Goal: Task Accomplishment & Management: Manage account settings

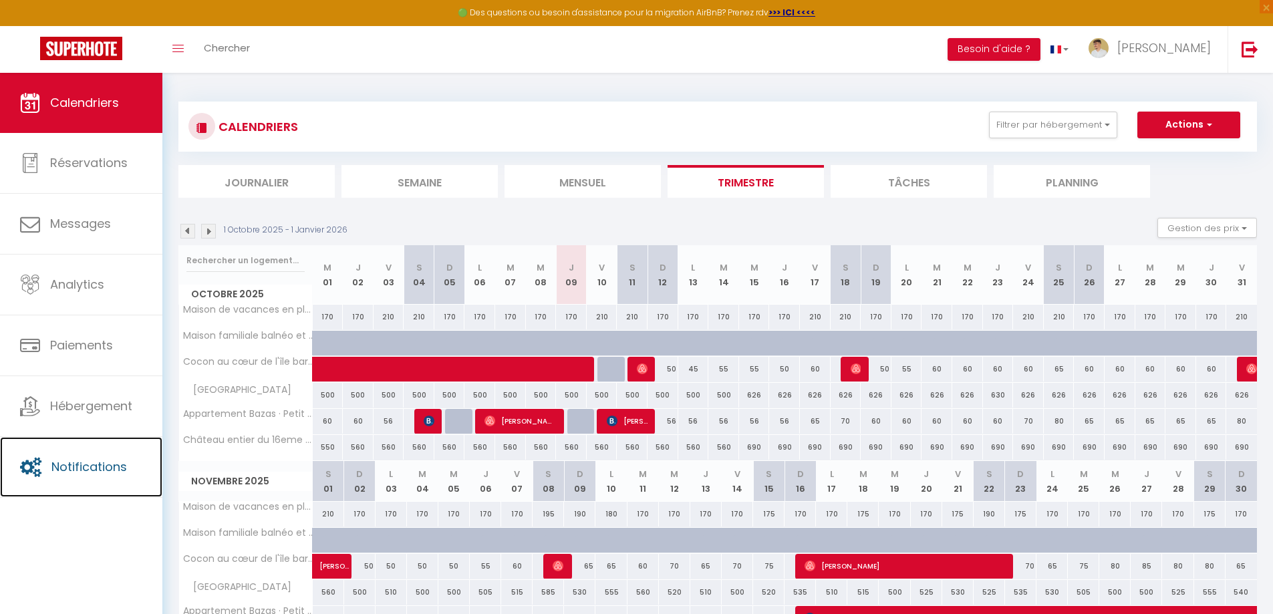
click at [98, 473] on span "Notifications" at bounding box center [89, 467] width 76 height 17
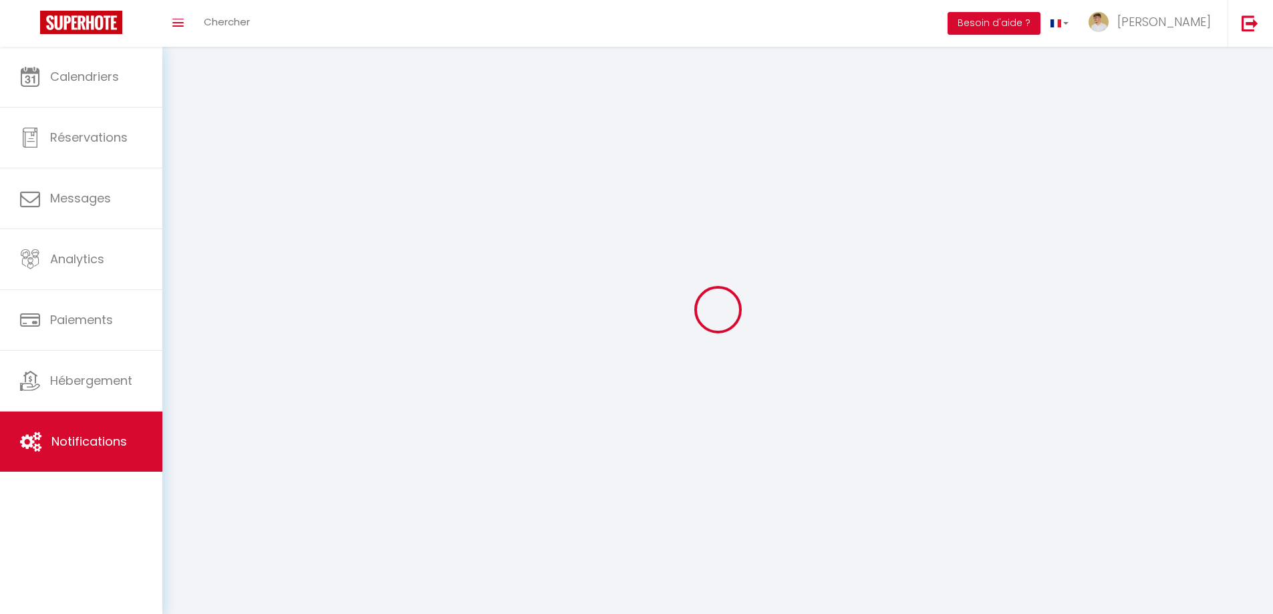
select select
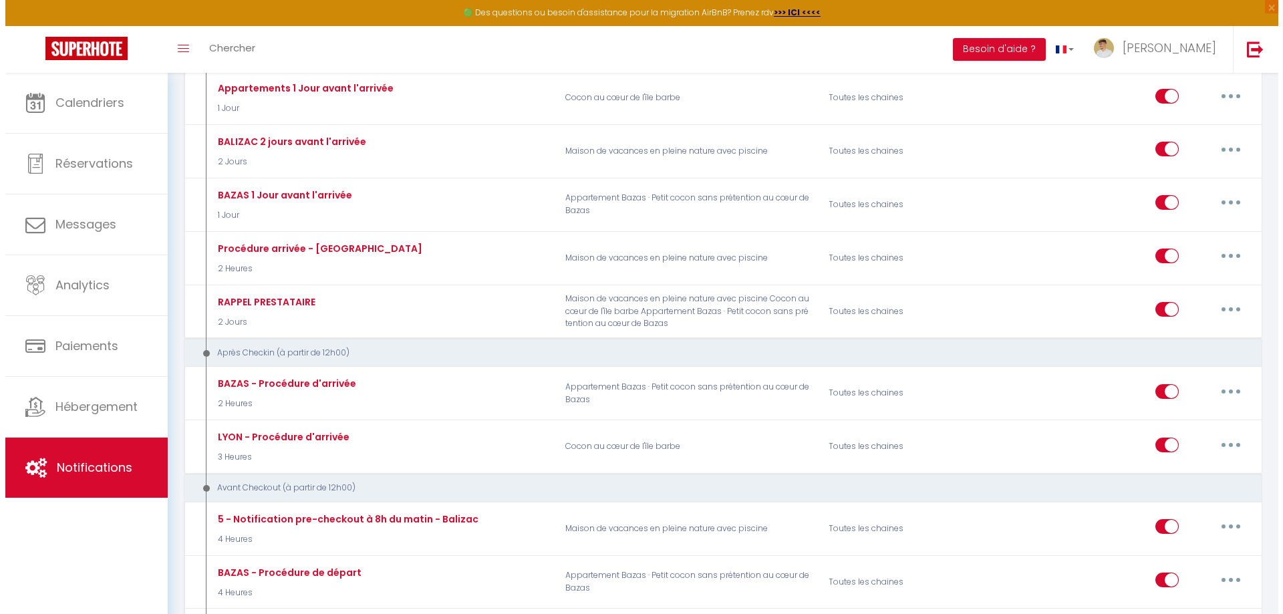
scroll to position [401, 0]
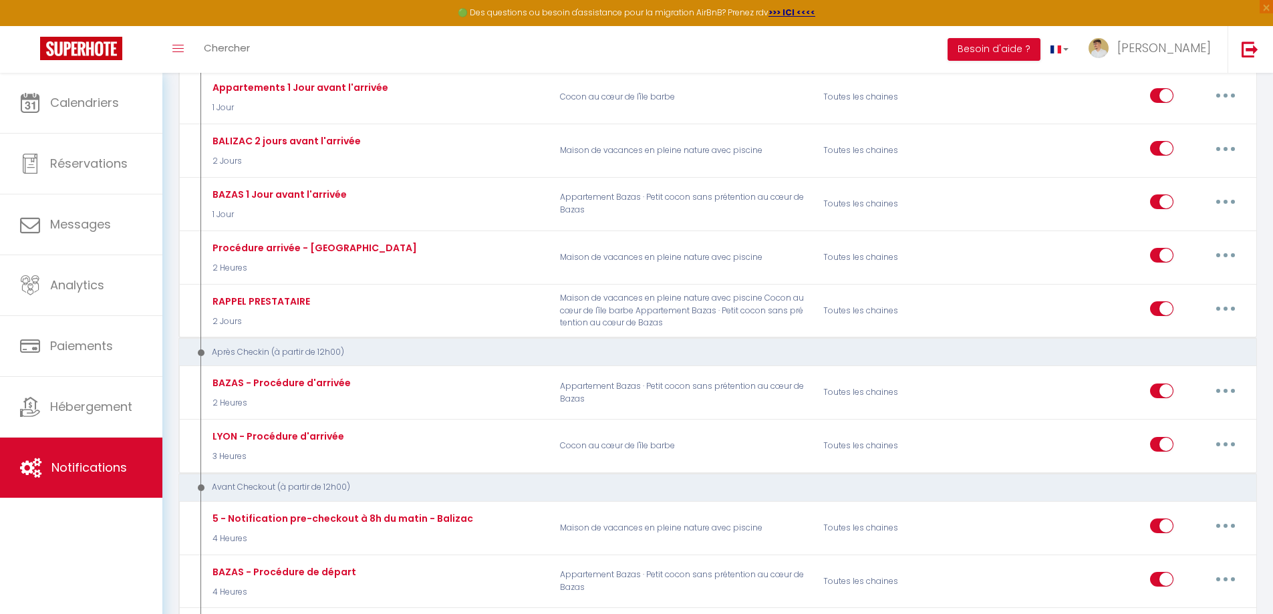
click at [1234, 445] on button "button" at bounding box center [1225, 444] width 37 height 21
click at [1162, 472] on link "Editer" at bounding box center [1191, 474] width 99 height 23
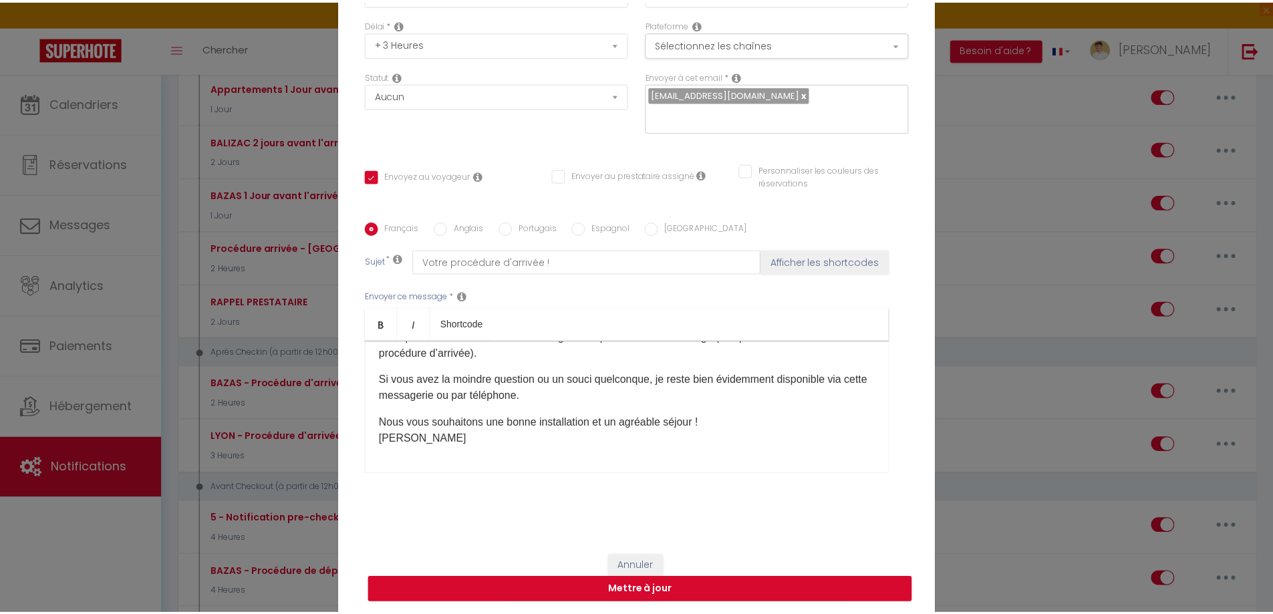
scroll to position [113, 0]
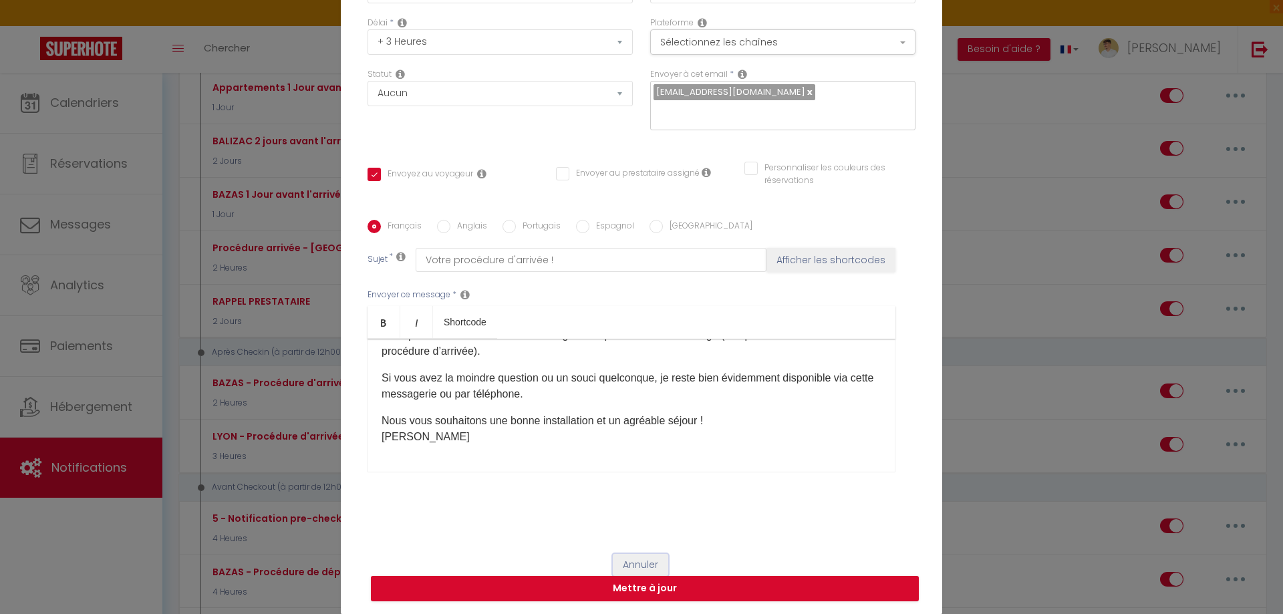
click at [630, 566] on button "Annuler" at bounding box center [640, 565] width 55 height 23
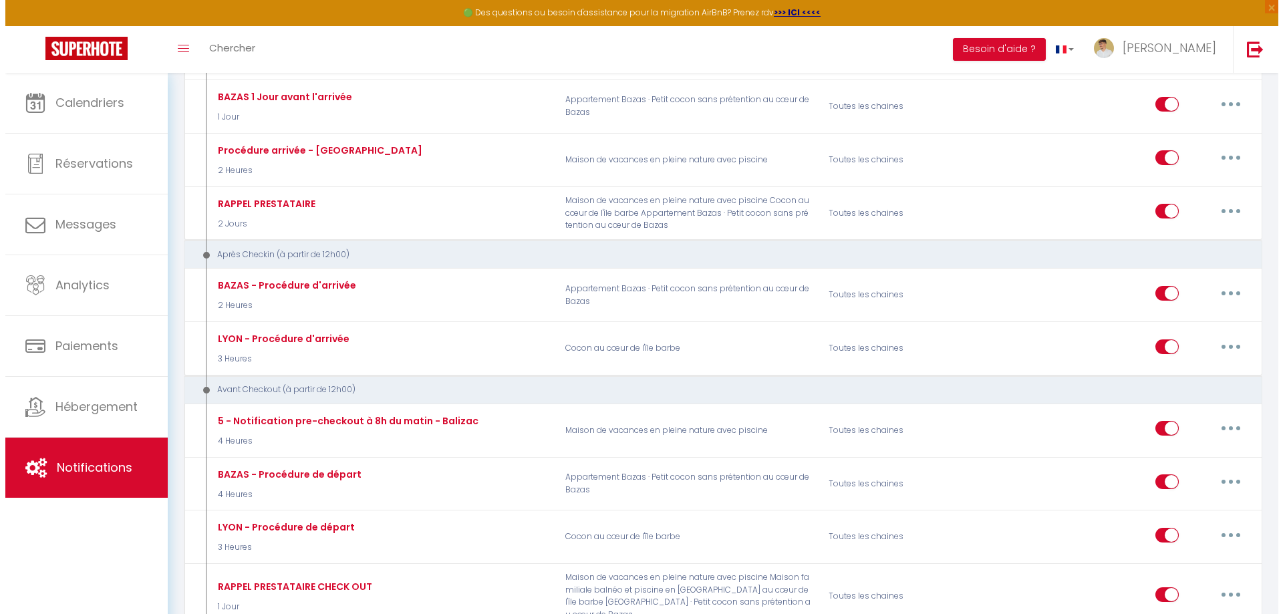
scroll to position [535, 0]
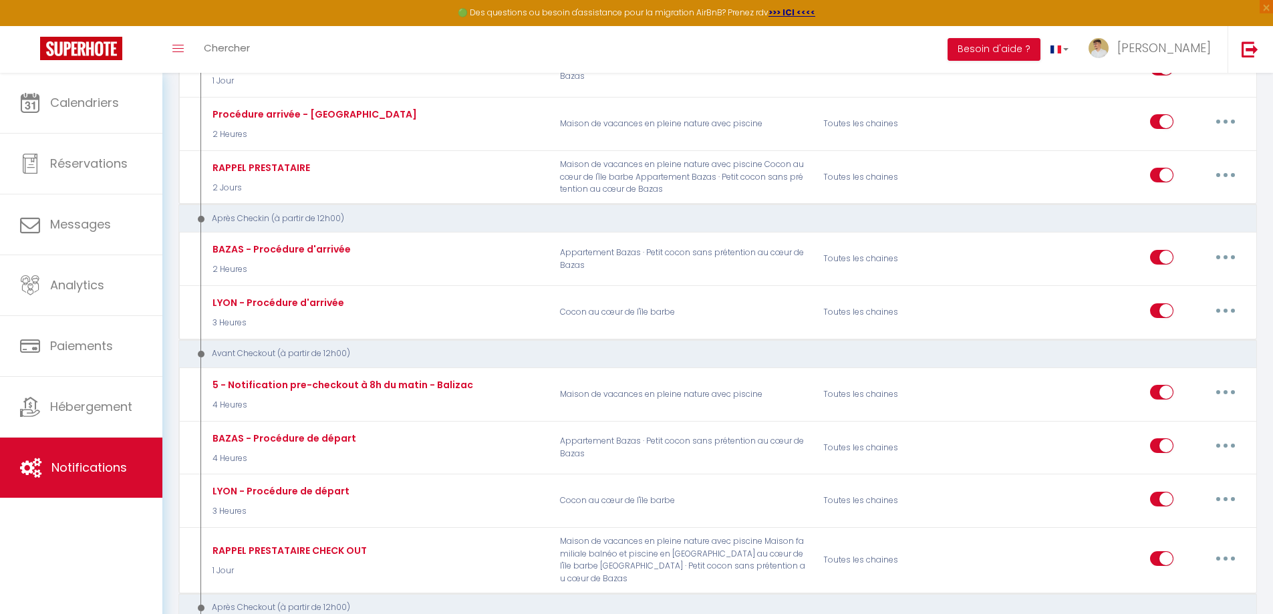
click at [1223, 441] on button "button" at bounding box center [1225, 445] width 37 height 21
click at [1158, 481] on link "Editer" at bounding box center [1191, 476] width 99 height 23
type input "BAZAS - Procédure de départ"
select select "4 Heures"
checkbox input "true"
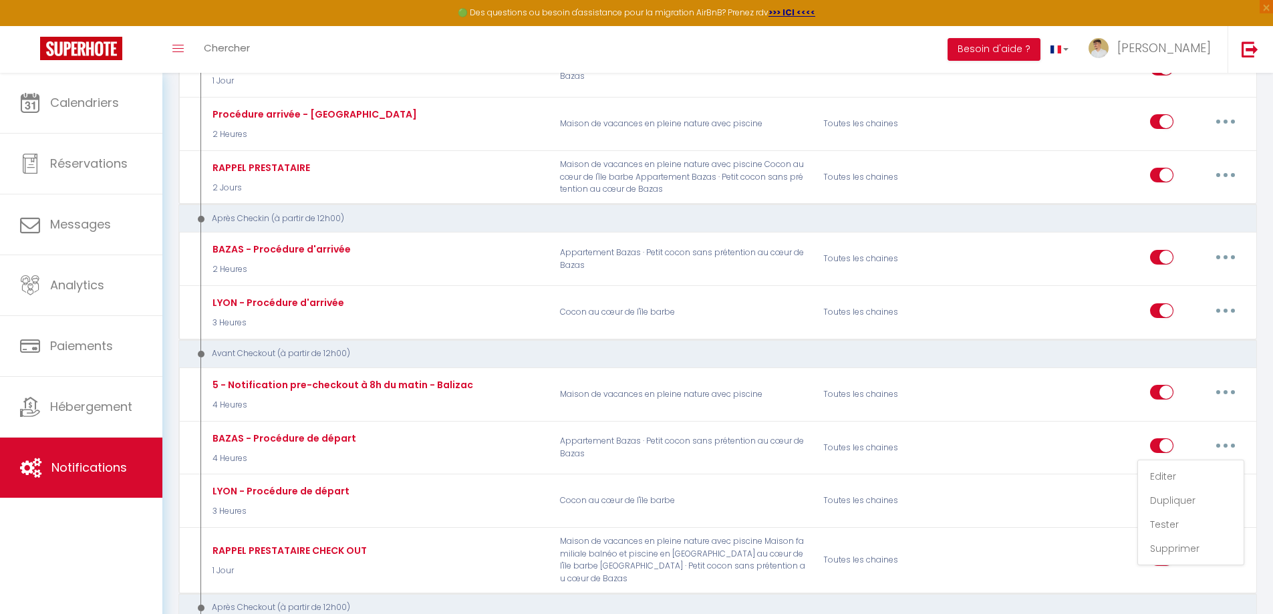
checkbox input "false"
type input "Procédure de départ"
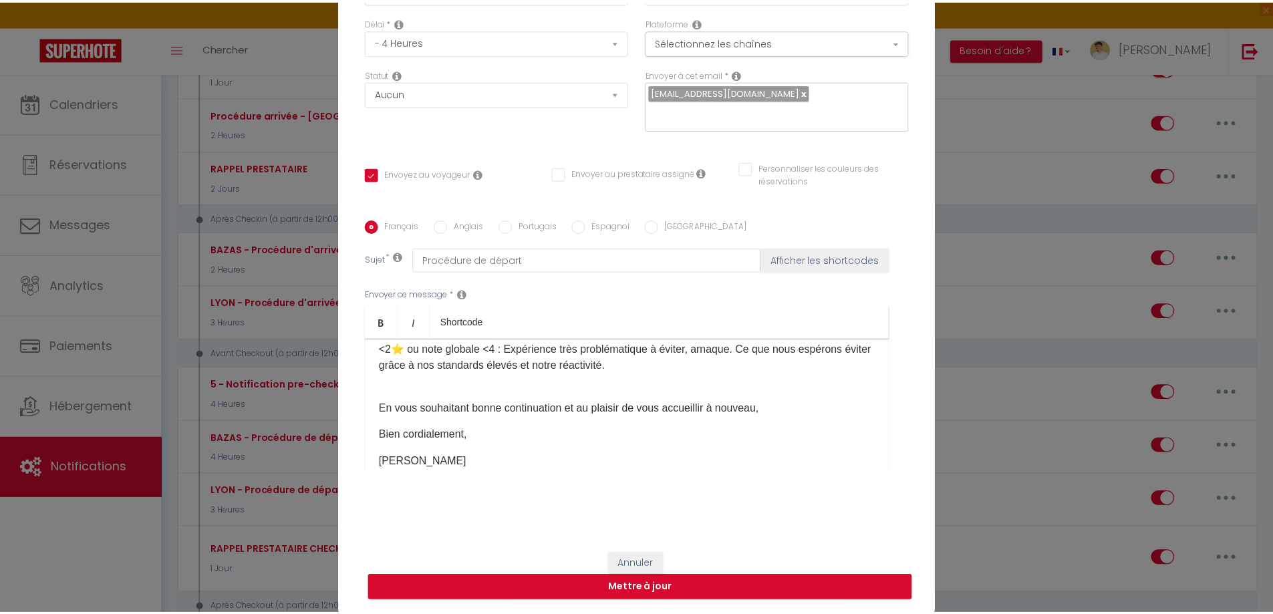
scroll to position [507, 0]
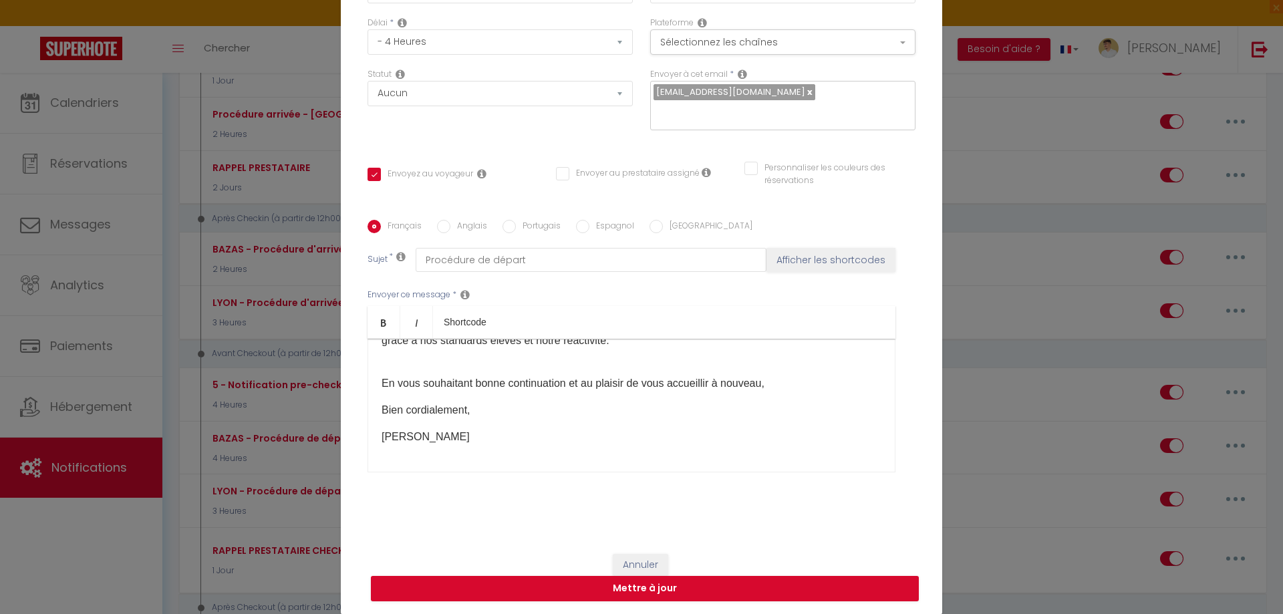
click at [390, 438] on p "[PERSON_NAME]" at bounding box center [632, 437] width 500 height 16
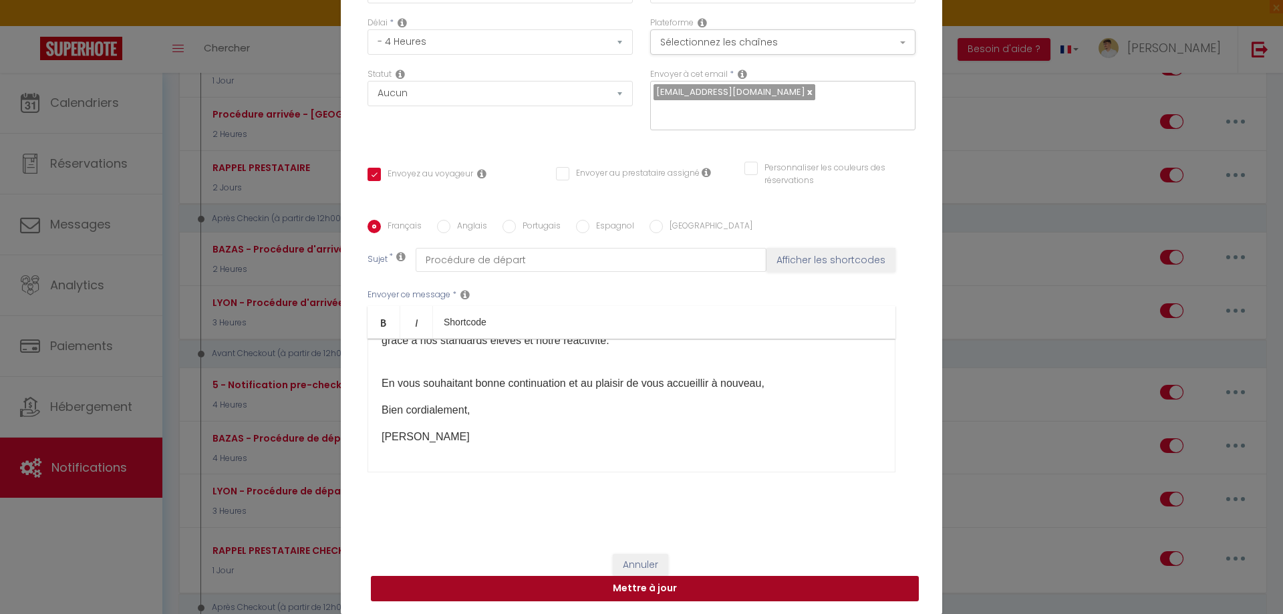
click at [644, 592] on button "Mettre à jour" at bounding box center [645, 588] width 548 height 25
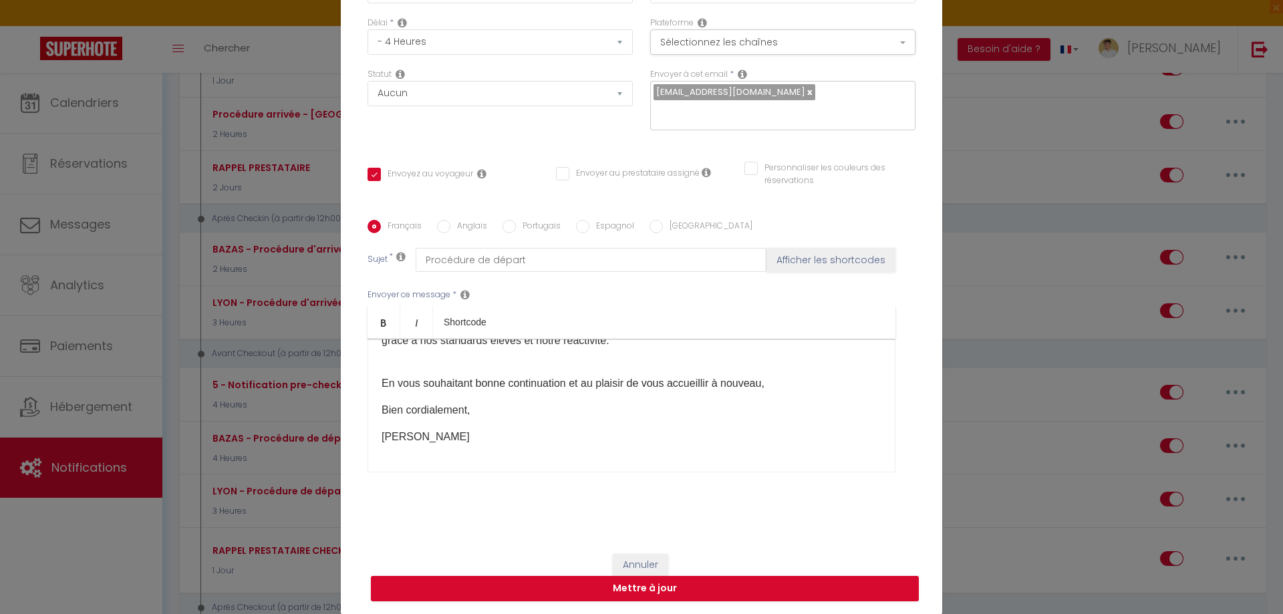
checkbox input "true"
checkbox input "false"
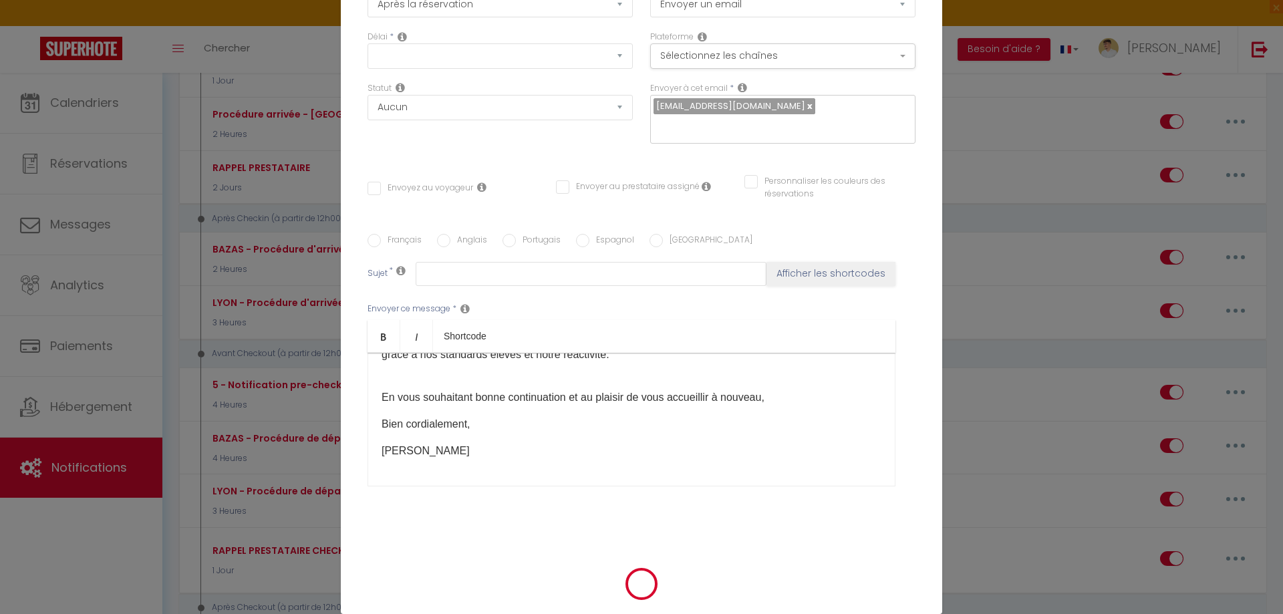
scroll to position [0, 0]
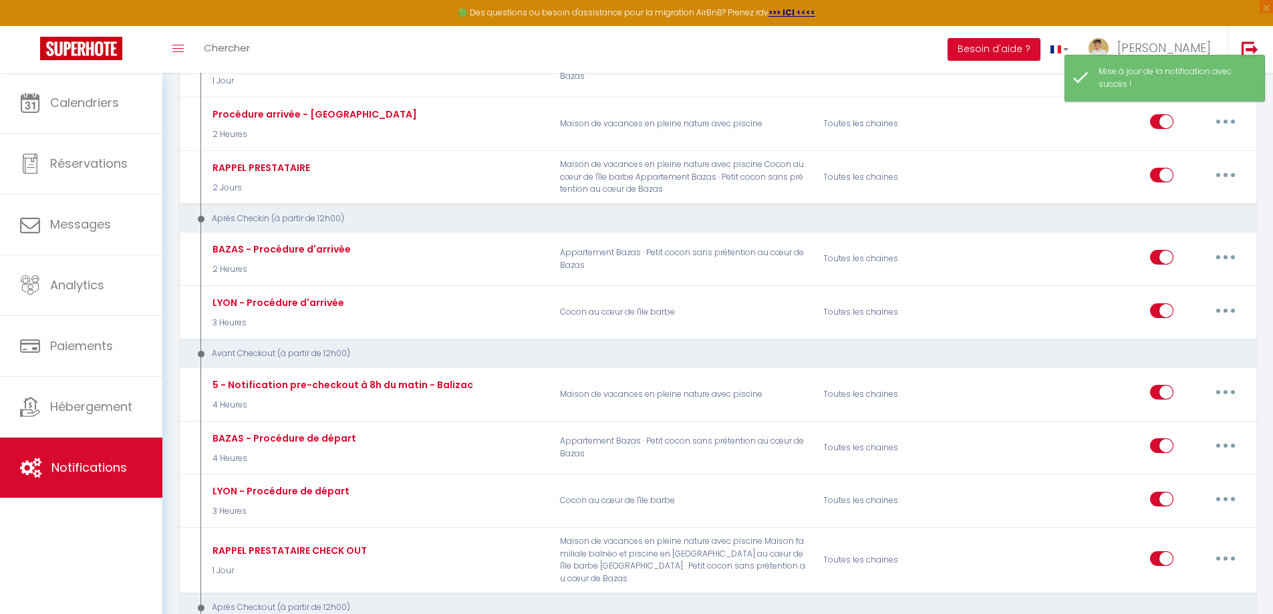
click at [1223, 255] on button "button" at bounding box center [1225, 257] width 37 height 21
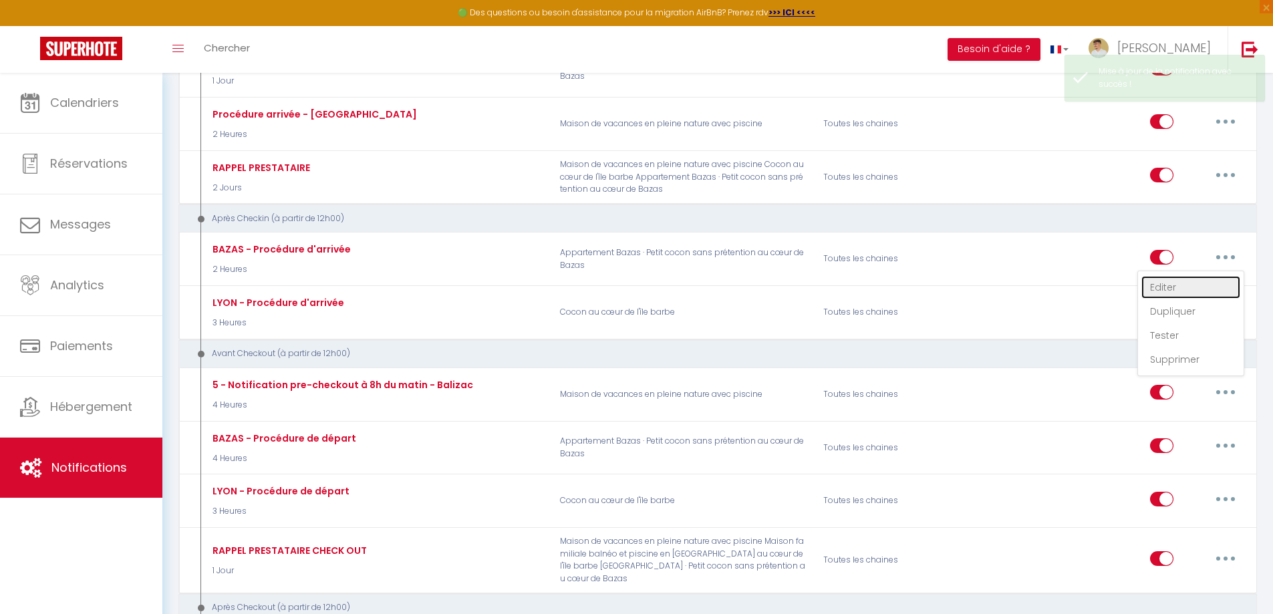
click at [1171, 287] on link "Editer" at bounding box center [1191, 287] width 99 height 23
type input "BAZAS - Procédure d'arrivée"
select select "3"
select select "2 Heures"
select select
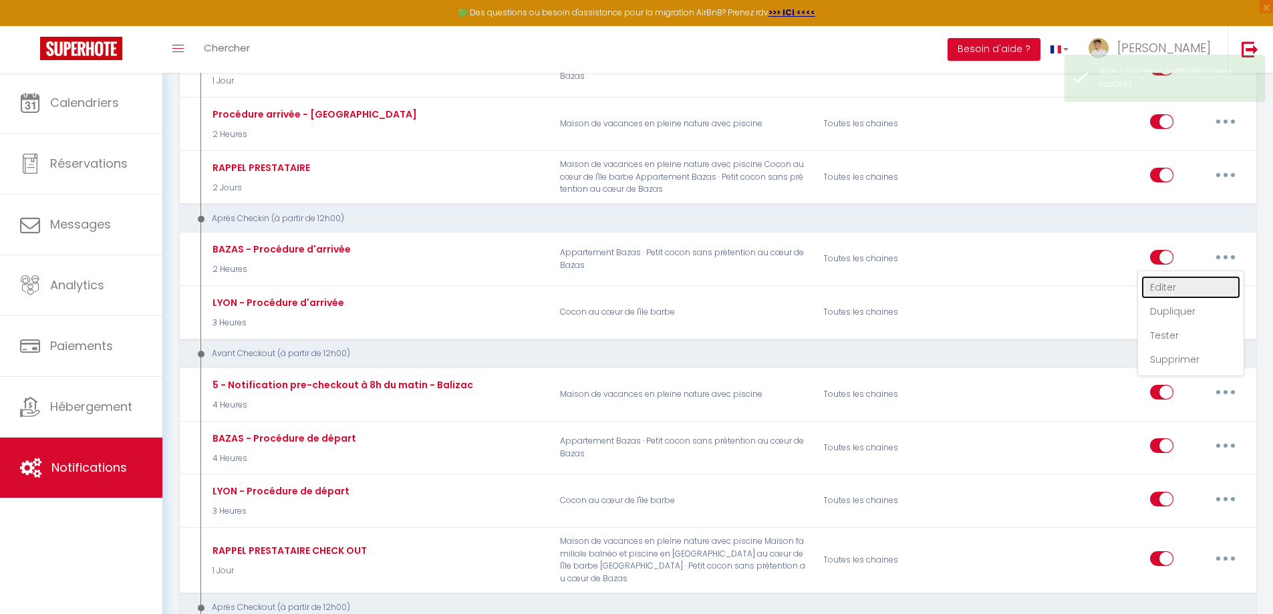
checkbox input "true"
checkbox input "false"
radio input "true"
type input "Votre procédure d'arrivée !"
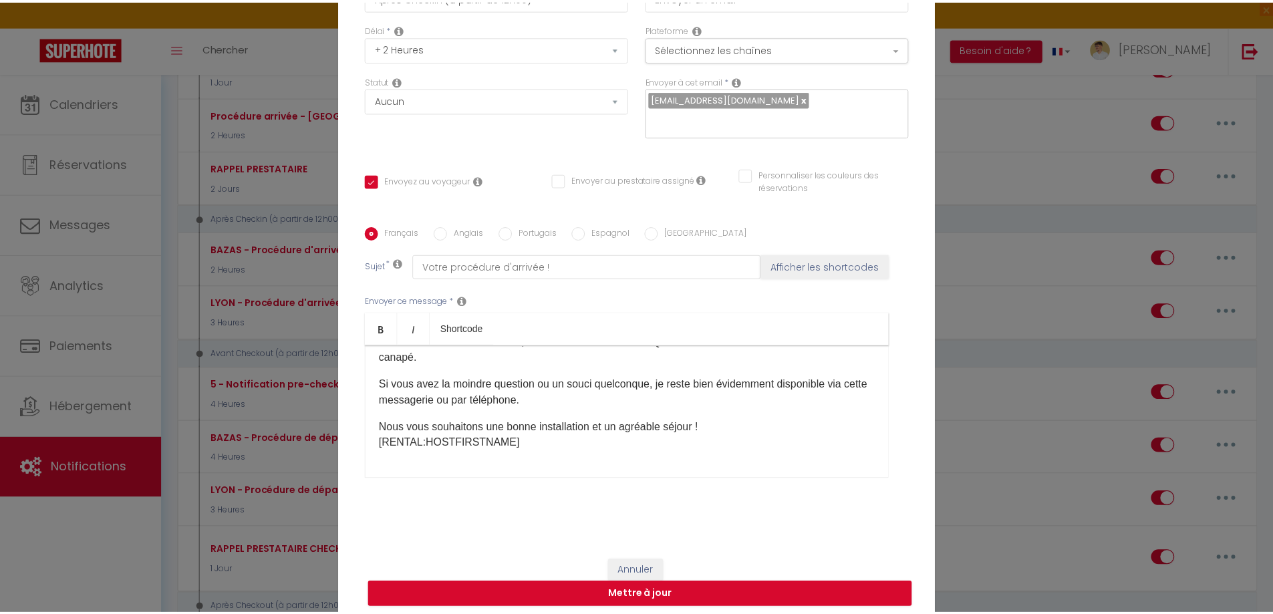
scroll to position [113, 0]
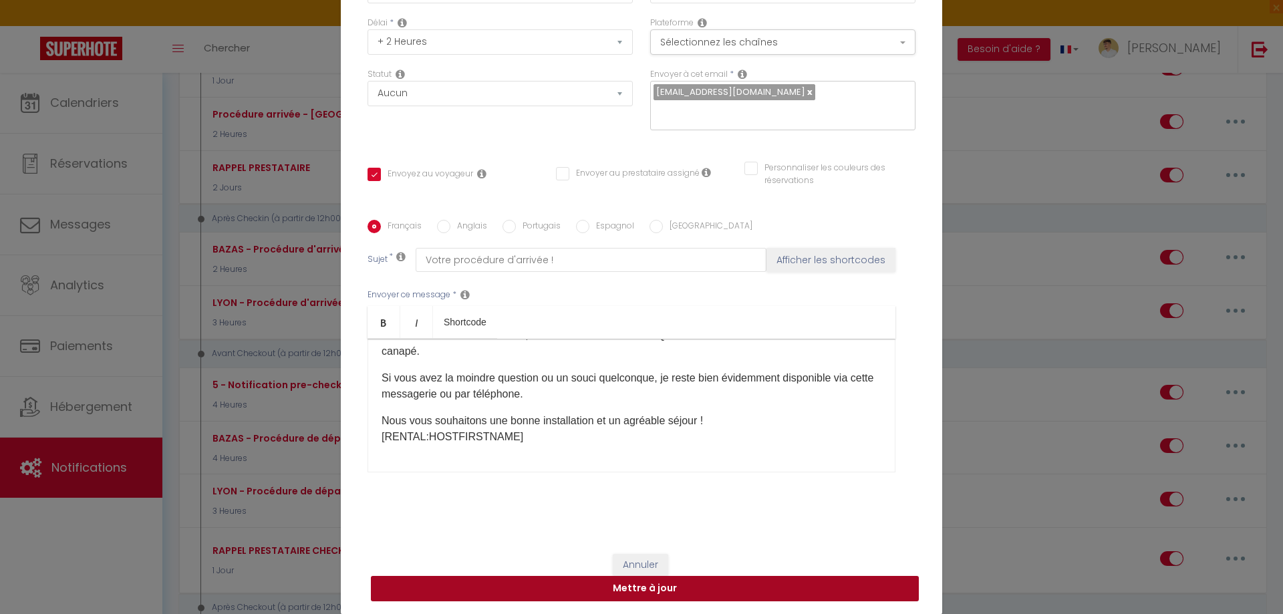
click at [636, 590] on button "Mettre à jour" at bounding box center [645, 588] width 548 height 25
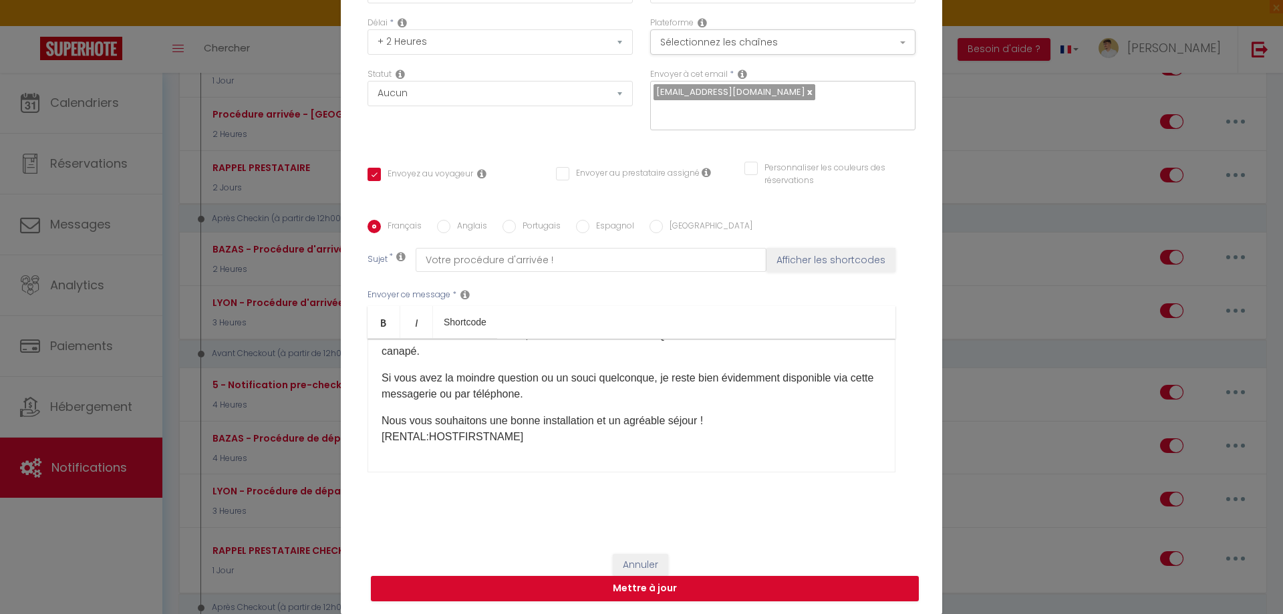
checkbox input "true"
checkbox input "false"
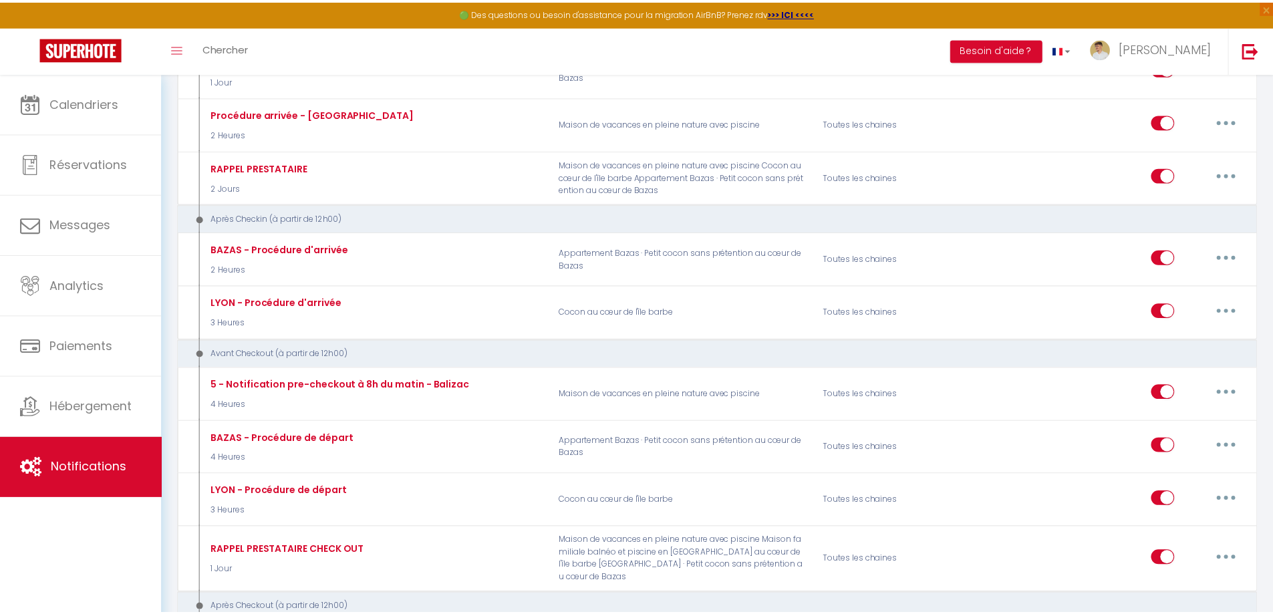
scroll to position [0, 0]
